Goal: Browse casually: Explore the website without a specific task or goal

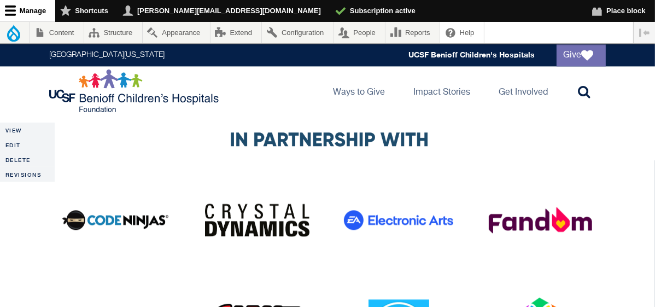
scroll to position [2150, 0]
